Goal: Task Accomplishment & Management: Complete application form

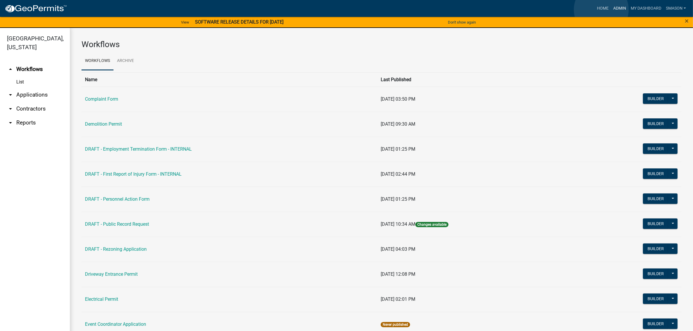
click at [611, 10] on link "Admin" at bounding box center [619, 8] width 17 height 11
click at [611, 9] on link "Admin" at bounding box center [619, 8] width 17 height 11
click at [41, 102] on link "arrow_drop_down Applications" at bounding box center [35, 95] width 70 height 14
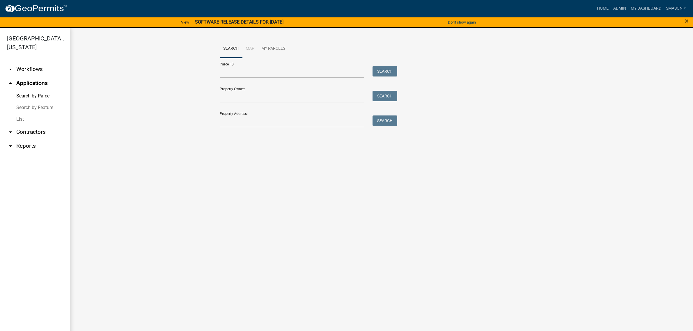
click at [24, 125] on link "List" at bounding box center [35, 119] width 70 height 12
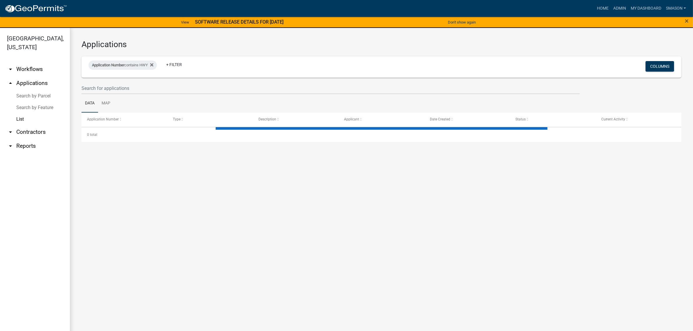
select select "3: 100"
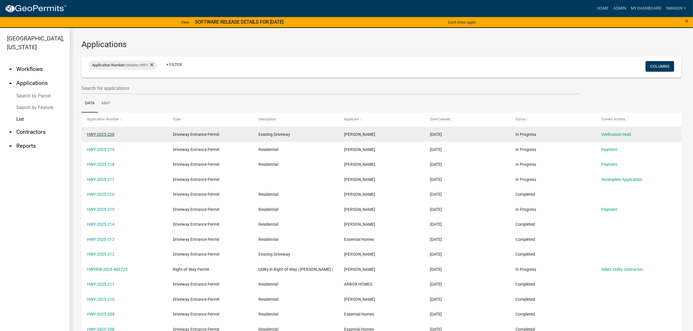
click at [104, 137] on link "HWY-2025-220" at bounding box center [100, 134] width 27 height 5
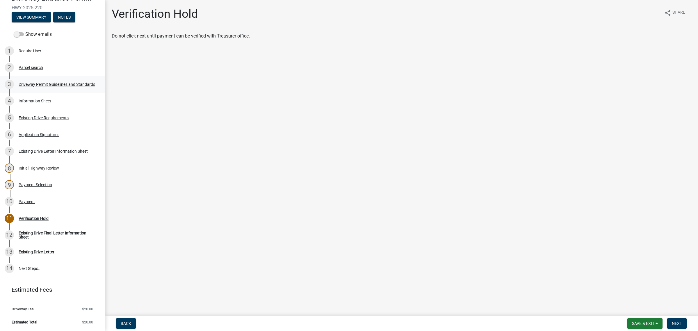
scroll to position [38, 0]
click at [43, 103] on div "Information Sheet" at bounding box center [35, 101] width 33 height 4
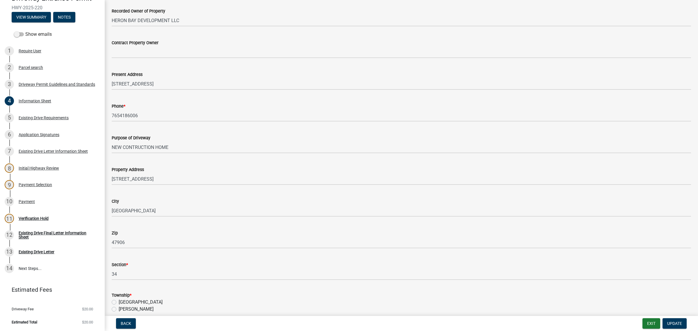
scroll to position [182, 0]
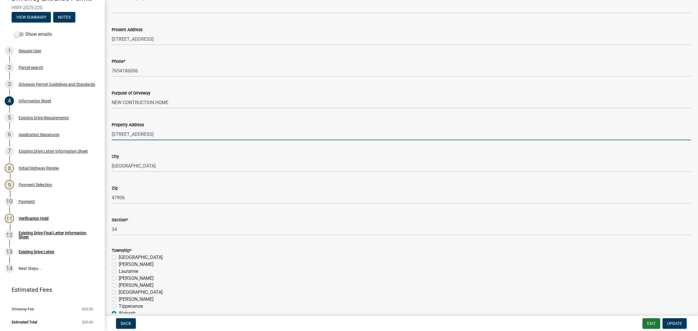
drag, startPoint x: 116, startPoint y: 213, endPoint x: 106, endPoint y: 213, distance: 9.6
click at [194, 140] on input "[STREET_ADDRESS]" at bounding box center [401, 134] width 579 height 12
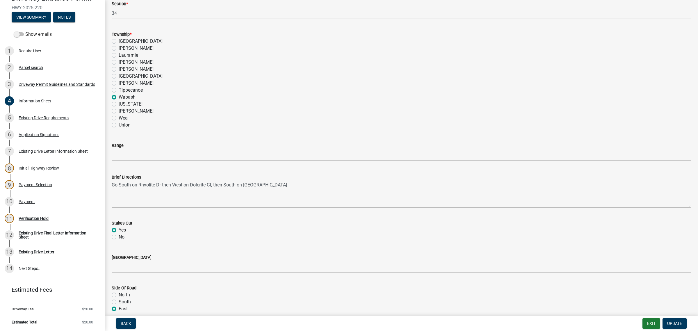
scroll to position [400, 0]
type input "[STREET_ADDRESS]"
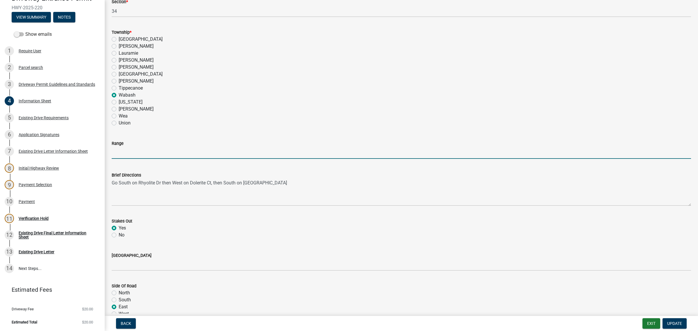
click at [135, 159] on input "Range" at bounding box center [401, 153] width 579 height 12
type input "5"
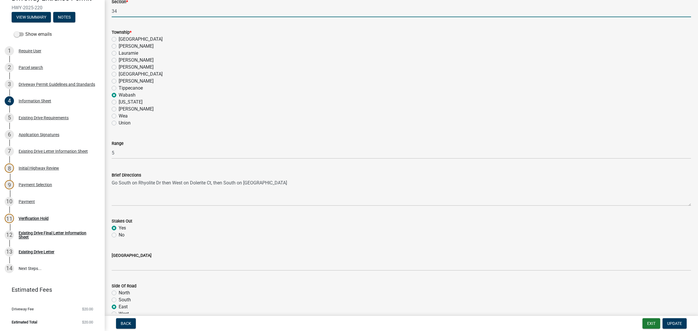
click at [152, 17] on input "34" at bounding box center [401, 11] width 579 height 12
type input "34-24-5"
click at [676, 323] on span "Update" at bounding box center [674, 323] width 15 height 5
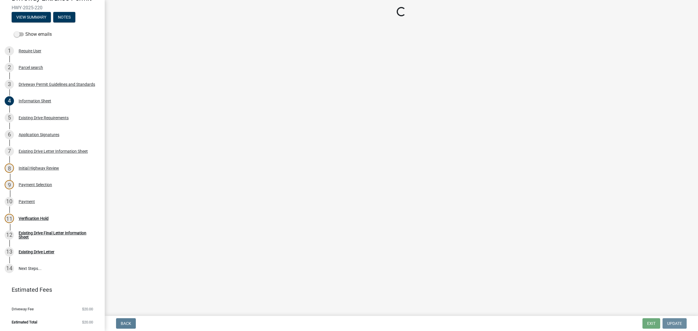
scroll to position [0, 0]
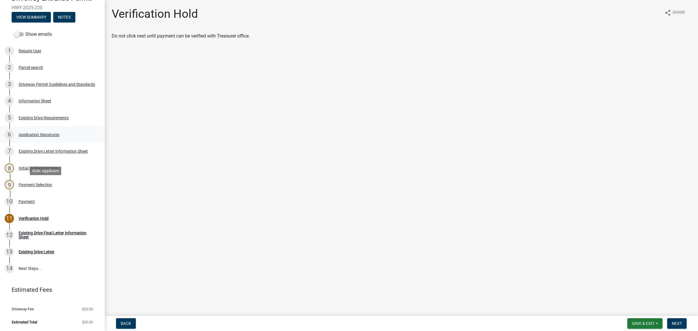
click at [59, 137] on div "Application Signatures" at bounding box center [39, 135] width 41 height 4
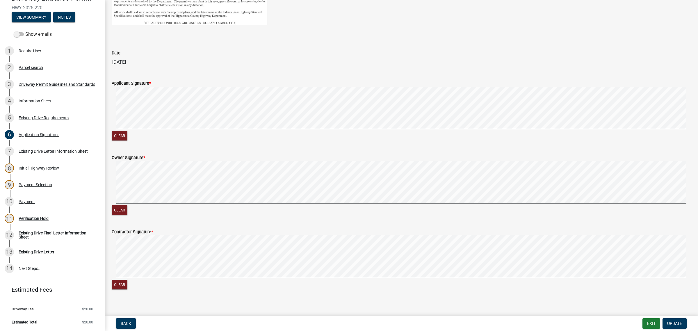
scroll to position [303, 0]
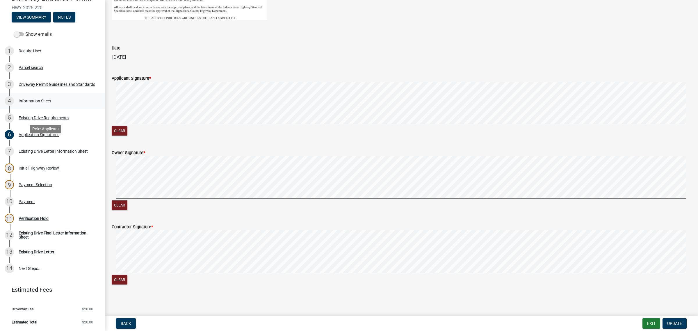
click at [37, 103] on div "Information Sheet" at bounding box center [35, 101] width 33 height 4
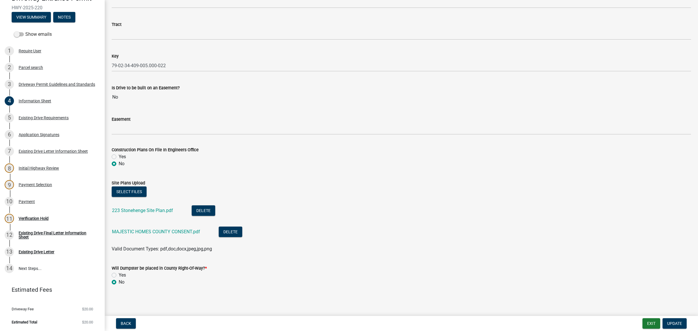
scroll to position [1119, 0]
click at [191, 229] on link "MAJESTIC HOMES COUNTY CONSENT.pdf" at bounding box center [156, 232] width 88 height 6
click at [50, 103] on div "Information Sheet" at bounding box center [35, 101] width 33 height 4
click at [172, 229] on link "MAJESTIC HOMES COUNTY CONSENT.pdf" at bounding box center [156, 232] width 88 height 6
click at [31, 204] on div "Payment" at bounding box center [27, 202] width 16 height 4
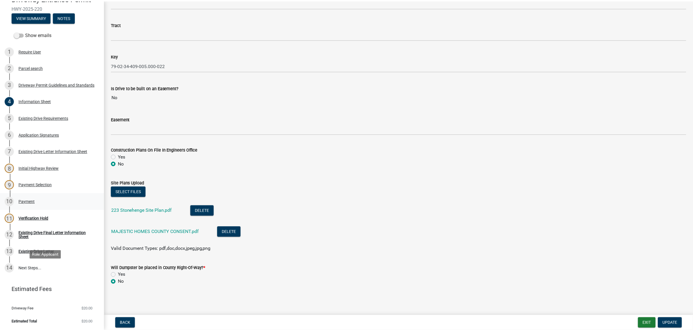
scroll to position [0, 0]
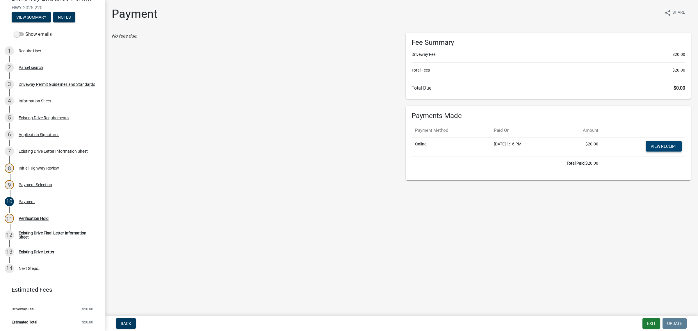
click at [651, 152] on link "View receipt" at bounding box center [664, 146] width 36 height 10
click at [52, 223] on div "11 Verification Hold" at bounding box center [50, 218] width 91 height 9
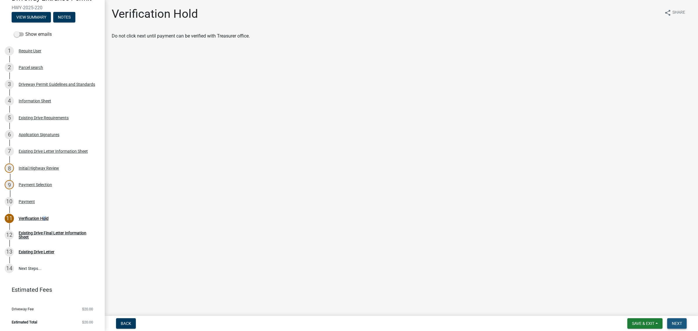
click at [675, 323] on span "Next" at bounding box center [677, 323] width 10 height 5
